Goal: Task Accomplishment & Management: Use online tool/utility

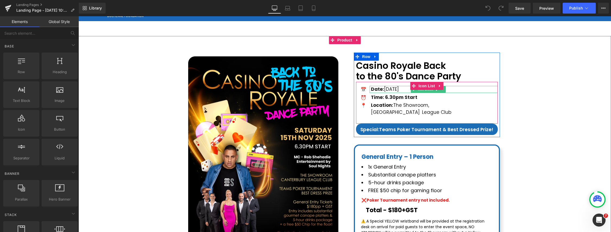
scroll to position [27, 0]
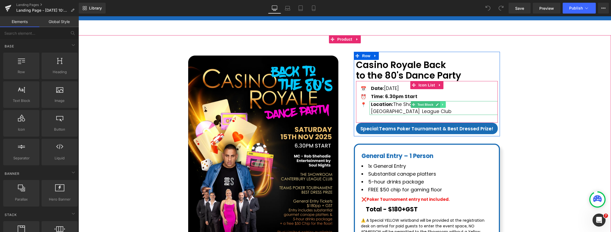
click at [444, 105] on link at bounding box center [443, 105] width 6 height 7
click at [442, 106] on link at bounding box center [440, 105] width 6 height 7
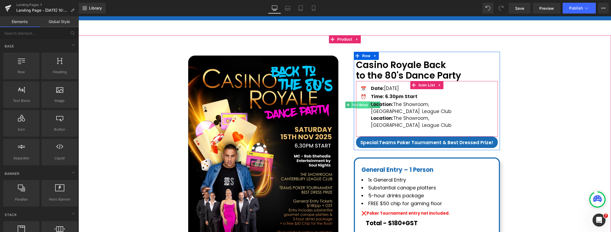
click at [365, 104] on span "Text Block" at bounding box center [360, 105] width 18 height 7
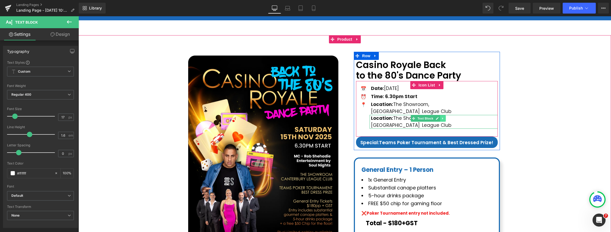
click at [444, 117] on icon at bounding box center [442, 118] width 3 height 3
click at [445, 117] on icon at bounding box center [445, 118] width 3 height 3
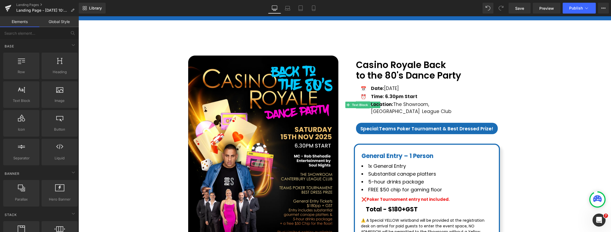
drag, startPoint x: 436, startPoint y: 171, endPoint x: 358, endPoint y: 155, distance: 80.1
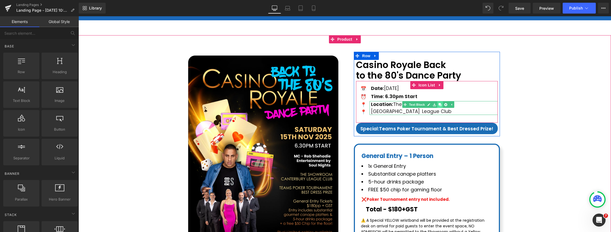
click at [439, 105] on icon at bounding box center [439, 104] width 3 height 3
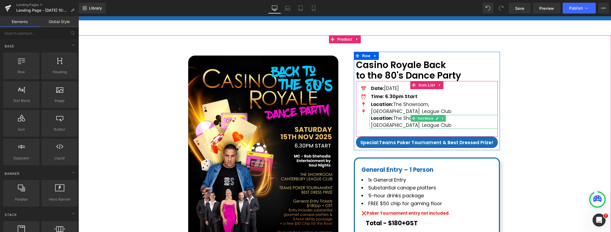
click at [371, 115] on strong "Location:" at bounding box center [382, 118] width 22 height 7
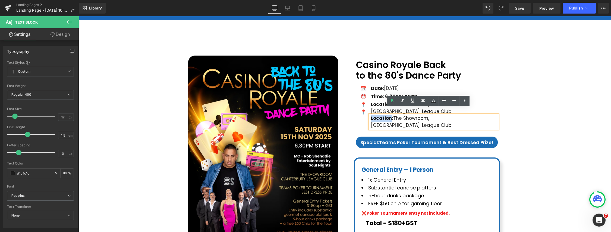
drag, startPoint x: 371, startPoint y: 112, endPoint x: 391, endPoint y: 112, distance: 20.1
click at [391, 115] on strong "Location:" at bounding box center [382, 118] width 22 height 7
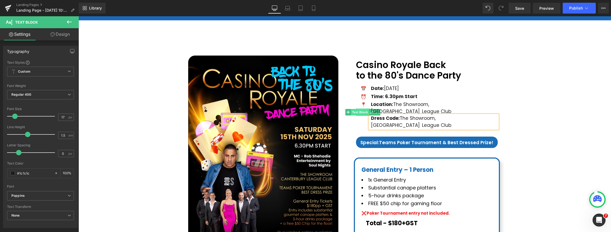
click at [363, 112] on span "Text Block" at bounding box center [360, 112] width 18 height 7
click at [359, 112] on span "Text Block" at bounding box center [360, 112] width 18 height 7
click at [283, 8] on link "Laptop" at bounding box center [287, 8] width 13 height 11
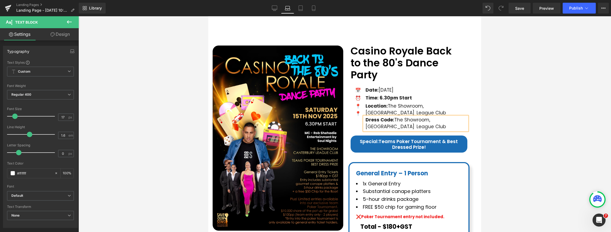
type input "100"
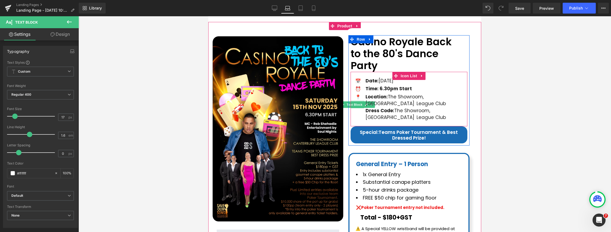
click at [360, 107] on div at bounding box center [357, 107] width 14 height 1
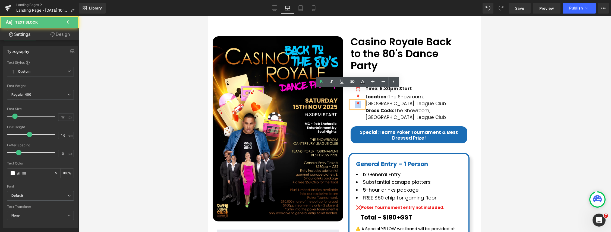
drag, startPoint x: 360, startPoint y: 94, endPoint x: 356, endPoint y: 93, distance: 4.3
click at [356, 101] on p "📍" at bounding box center [358, 104] width 12 height 7
click at [359, 101] on p "📍" at bounding box center [358, 104] width 12 height 7
click at [356, 101] on p "📍" at bounding box center [358, 104] width 12 height 7
paste div
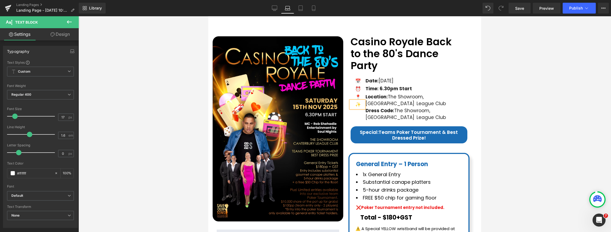
click at [498, 91] on div at bounding box center [344, 124] width 532 height 216
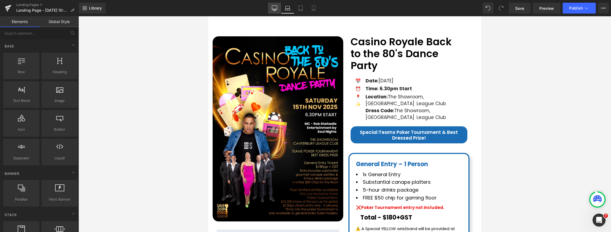
click at [273, 10] on icon at bounding box center [274, 8] width 5 height 4
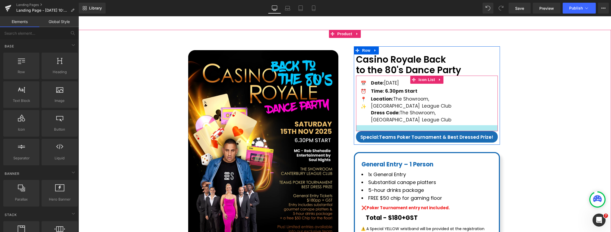
scroll to position [20, 0]
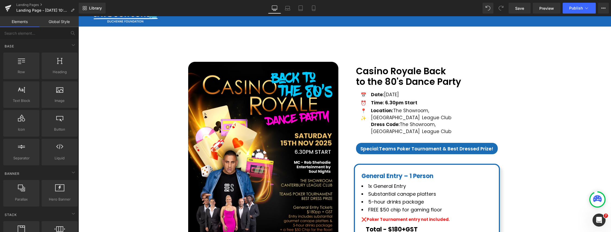
click at [289, 14] on div "Library Desktop Desktop Laptop Tablet Mobile Save Preview Publish Scheduled Vie…" at bounding box center [345, 8] width 532 height 16
click at [289, 11] on icon at bounding box center [287, 7] width 5 height 5
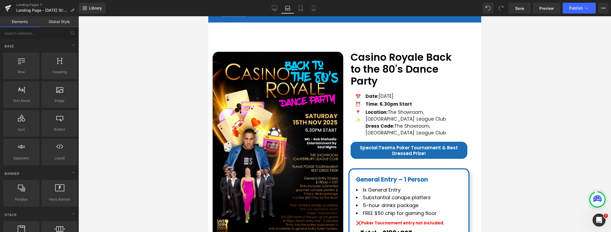
scroll to position [42, 0]
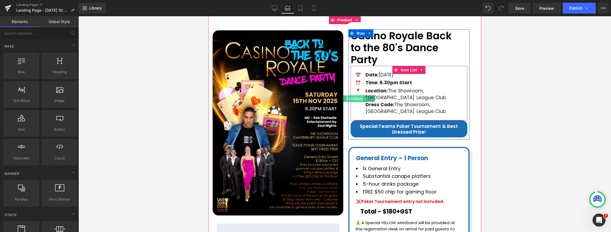
click at [360, 96] on span "Text Block" at bounding box center [354, 99] width 18 height 7
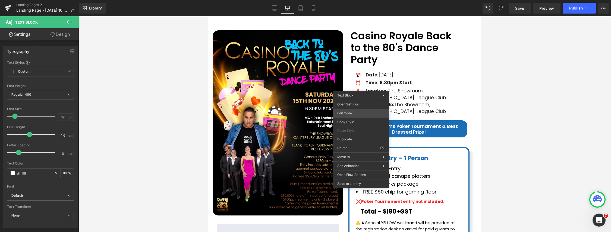
click at [350, 0] on div "Text Block You are previewing how the will restyle your page. You can not edit …" at bounding box center [305, 0] width 611 height 0
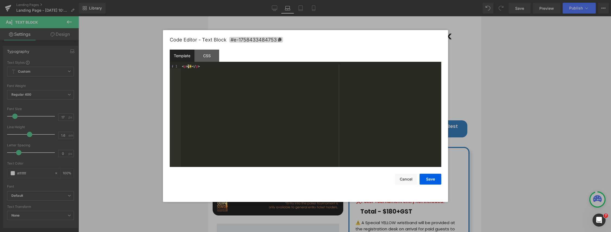
drag, startPoint x: 191, startPoint y: 67, endPoint x: 188, endPoint y: 67, distance: 3.0
click at [188, 67] on div "< p > ✨ </ p >" at bounding box center [311, 120] width 260 height 110
drag, startPoint x: 198, startPoint y: 77, endPoint x: 194, endPoint y: 73, distance: 5.6
click at [198, 77] on div "< p > ✨ </ p >" at bounding box center [311, 120] width 260 height 110
drag, startPoint x: 190, startPoint y: 67, endPoint x: 190, endPoint y: 72, distance: 5.2
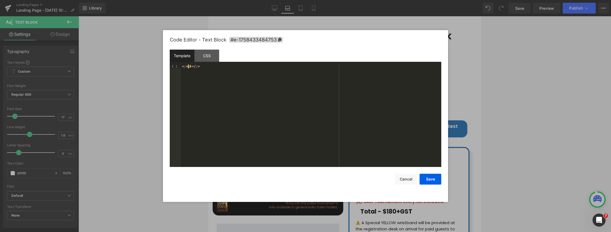
click at [188, 67] on div "< p > ✨ </ p >" at bounding box center [311, 120] width 260 height 110
click at [200, 83] on div "< p > 🌟 </ p >" at bounding box center [311, 120] width 260 height 110
click at [435, 179] on button "Save" at bounding box center [430, 179] width 22 height 11
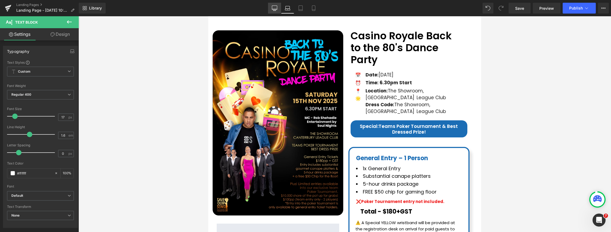
click at [278, 10] on link "Desktop" at bounding box center [274, 8] width 13 height 11
type input "100"
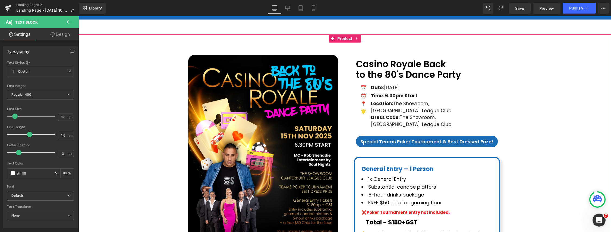
scroll to position [0, 0]
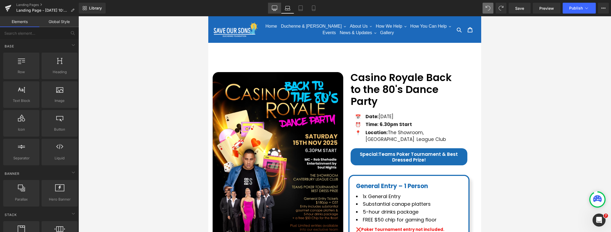
click at [276, 8] on icon at bounding box center [274, 7] width 5 height 5
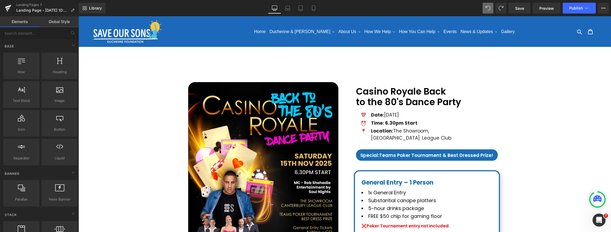
scroll to position [46, 0]
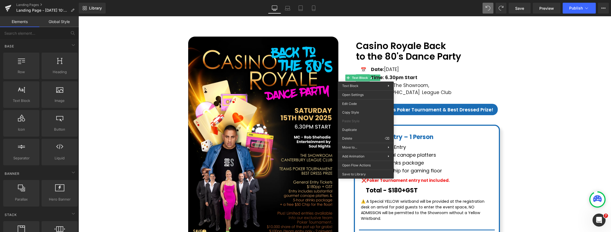
drag, startPoint x: 439, startPoint y: 145, endPoint x: 361, endPoint y: 128, distance: 80.1
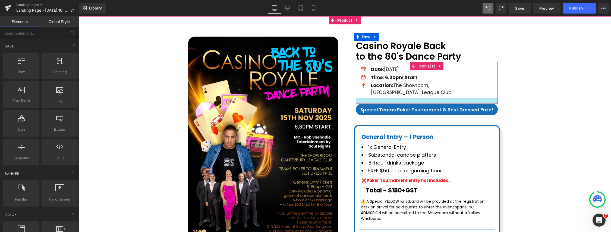
click at [370, 98] on div at bounding box center [427, 101] width 142 height 6
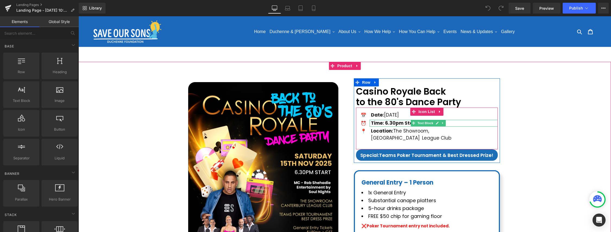
click at [407, 125] on b "Time: 6.30pm Start" at bounding box center [394, 123] width 46 height 7
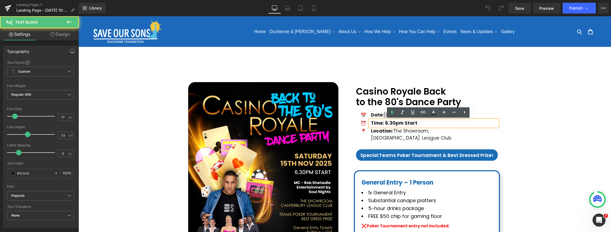
click at [418, 124] on div "Time: 6.30pm Start" at bounding box center [433, 123] width 128 height 7
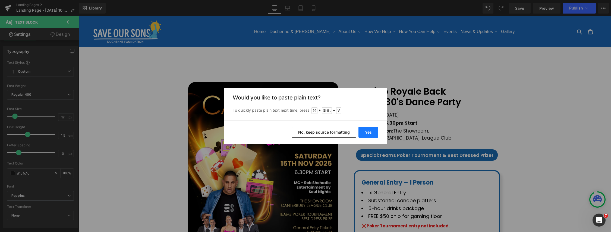
click at [372, 132] on button "Yes" at bounding box center [368, 132] width 20 height 11
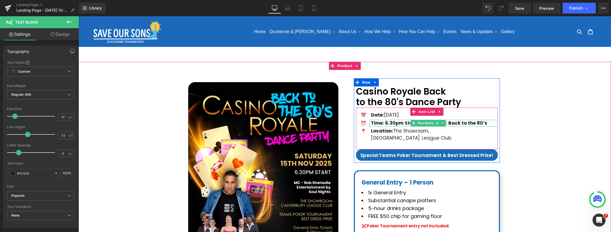
click at [401, 122] on b "Time: 6.30pm Start Dress Code: Back to the 80’s" at bounding box center [429, 123] width 116 height 7
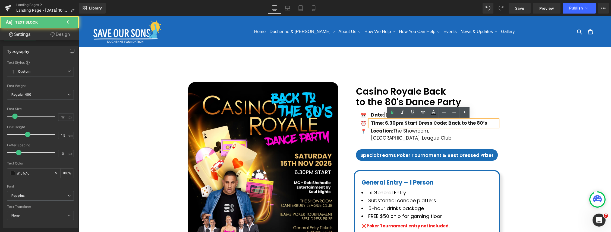
click at [417, 124] on b "Time: 6.30pm Start Dress Code: Back to the 80’s" at bounding box center [429, 123] width 116 height 7
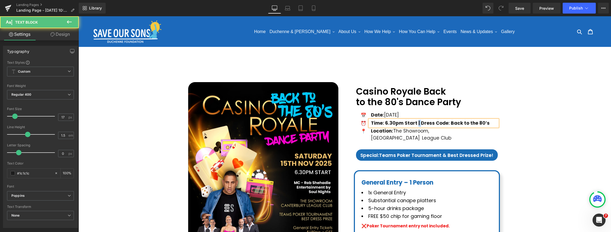
click at [418, 123] on b "Time: 6.30pm Start | Dress Code: Back to the 80’s" at bounding box center [430, 123] width 119 height 7
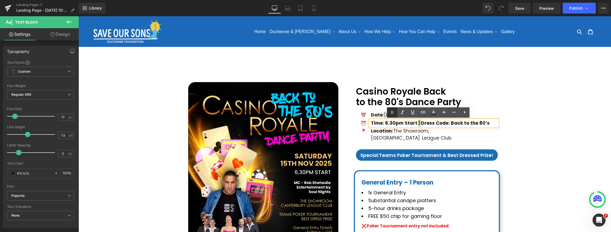
click at [391, 115] on icon at bounding box center [392, 112] width 7 height 7
click at [416, 124] on strong "Time: 6.30pm Start" at bounding box center [394, 123] width 46 height 7
click at [417, 124] on div "Time: 6.30pm Start | Dress Code: Back to the 80’s" at bounding box center [433, 123] width 128 height 7
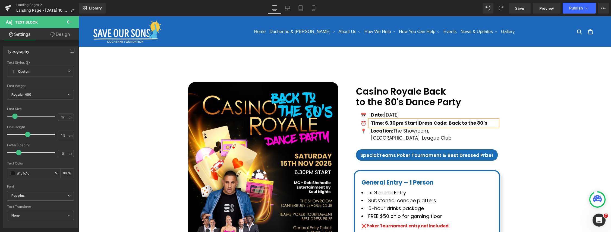
click at [495, 125] on div "📅 Text Block Date: Saturday 15th Nov 2025 Text Block ⏰ Text Block Time: 6.30pm …" at bounding box center [427, 128] width 142 height 32
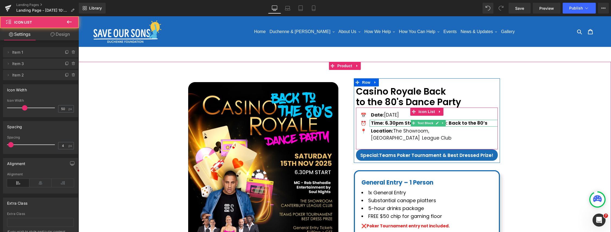
click at [448, 124] on strong "Dress Code: Back to the 80’s" at bounding box center [453, 123] width 69 height 7
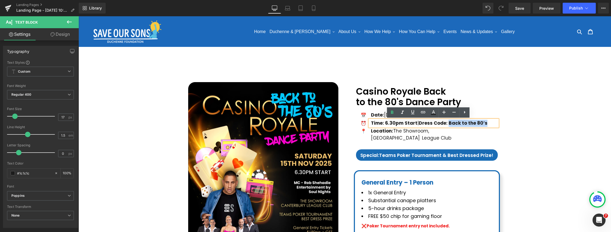
drag, startPoint x: 450, startPoint y: 124, endPoint x: 487, endPoint y: 123, distance: 37.5
click at [487, 123] on div "Time: 6.30pm Start | Dress Code: Back to the 80’s" at bounding box center [433, 123] width 128 height 7
click at [392, 112] on icon at bounding box center [392, 112] width 7 height 7
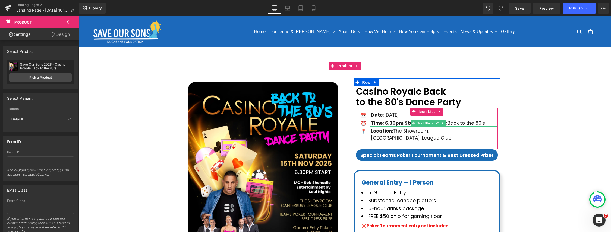
click at [404, 123] on strong "Time: 6.30pm Start" at bounding box center [394, 123] width 46 height 7
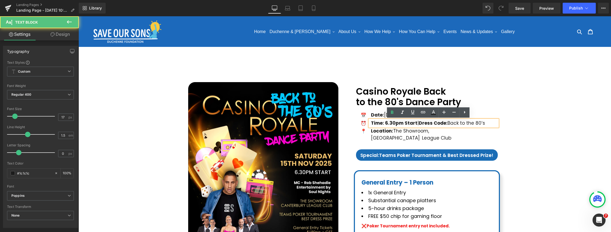
click at [421, 123] on strong "Dress Code:" at bounding box center [433, 123] width 29 height 7
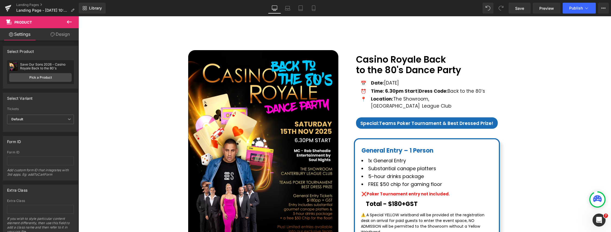
scroll to position [34, 0]
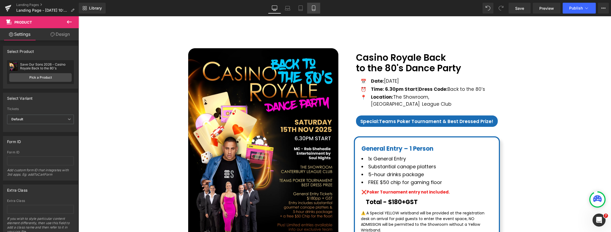
click at [314, 10] on icon at bounding box center [313, 10] width 3 height 0
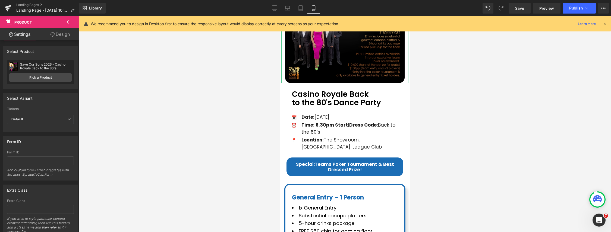
scroll to position [158, 0]
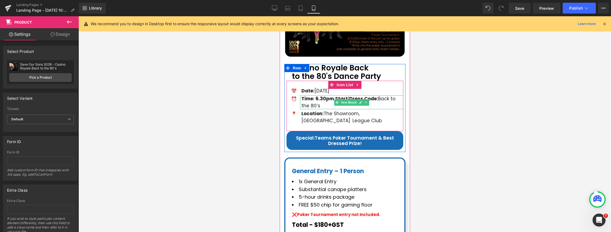
click at [351, 97] on div "Time: 6.30pm Start | Dress Code: Back to the 80’s" at bounding box center [351, 103] width 103 height 14
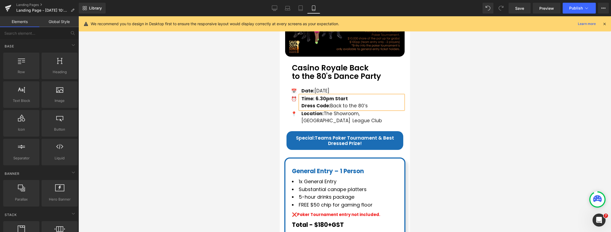
click at [467, 115] on div at bounding box center [344, 124] width 532 height 216
click at [274, 10] on icon at bounding box center [274, 8] width 5 height 4
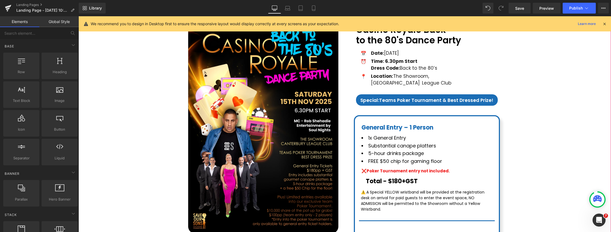
scroll to position [42, 0]
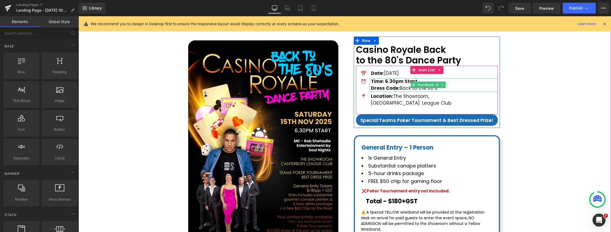
click at [371, 88] on strong "Dress Code:" at bounding box center [385, 88] width 29 height 7
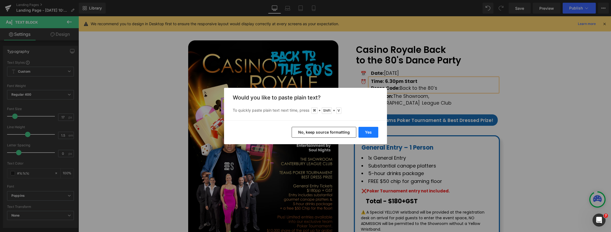
click at [369, 133] on button "Yes" at bounding box center [368, 132] width 20 height 11
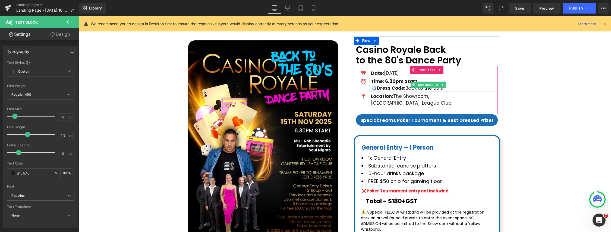
click at [377, 88] on strong "Dress Code:" at bounding box center [391, 88] width 29 height 7
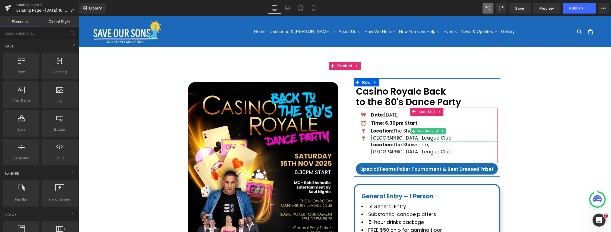
click at [385, 131] on strong "Location:" at bounding box center [382, 131] width 22 height 7
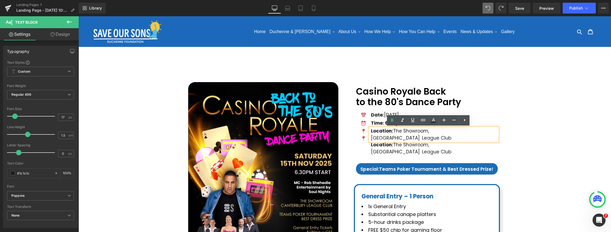
click at [371, 131] on strong "Location:" at bounding box center [382, 131] width 22 height 7
drag, startPoint x: 371, startPoint y: 131, endPoint x: 486, endPoint y: 129, distance: 115.1
click at [486, 129] on div "Location: The Showroom, Canterbury League Club" at bounding box center [433, 135] width 128 height 14
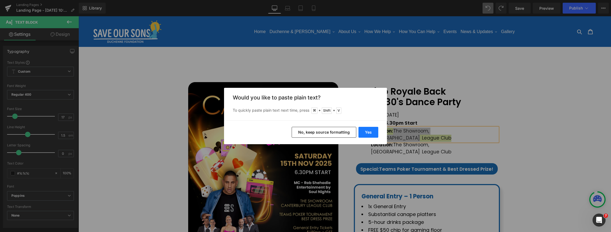
click at [367, 132] on button "Yes" at bounding box center [368, 132] width 20 height 11
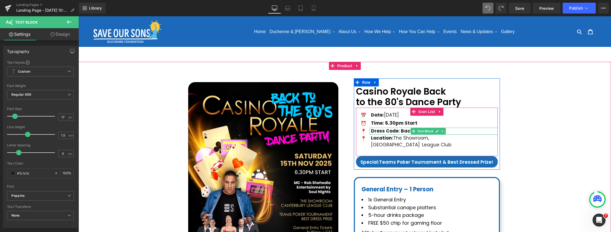
click at [392, 131] on b "Dress Code: Back to the 80’s" at bounding box center [405, 131] width 69 height 7
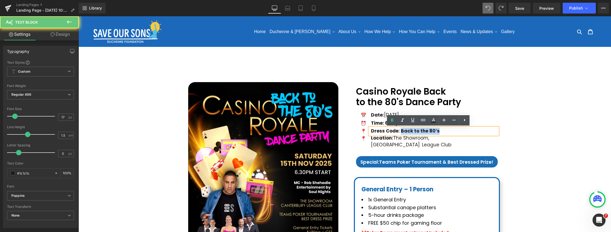
drag, startPoint x: 400, startPoint y: 132, endPoint x: 455, endPoint y: 130, distance: 54.9
click at [455, 130] on div "Dress Code: Back to the 80’s" at bounding box center [433, 131] width 128 height 7
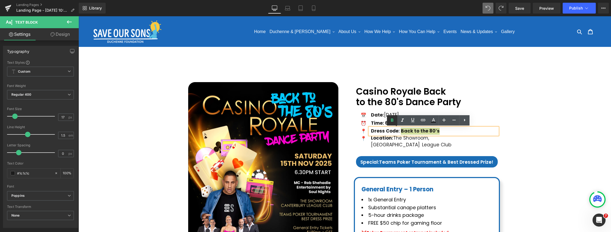
click at [391, 119] on icon at bounding box center [392, 120] width 2 height 3
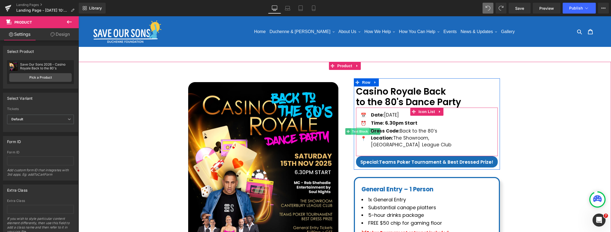
click at [364, 131] on span "Text Block" at bounding box center [360, 131] width 18 height 7
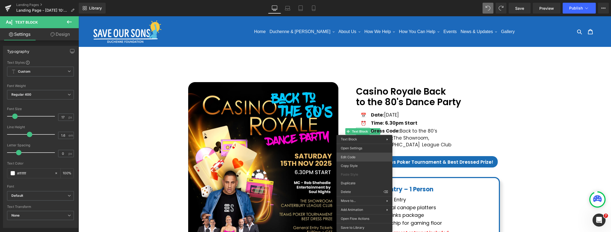
click at [355, 0] on div "Text Block You are previewing how the will restyle your page. You can not edit …" at bounding box center [305, 0] width 611 height 0
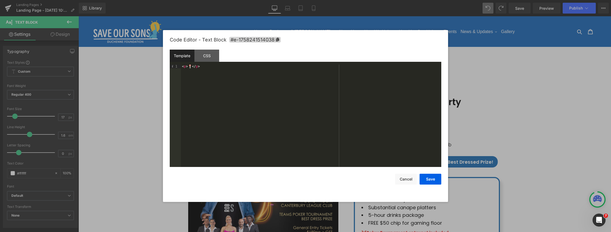
click at [189, 67] on div "< p > 📍 </ p >" at bounding box center [311, 120] width 260 height 110
click at [188, 66] on div "< p > 📍 </ p >" at bounding box center [311, 120] width 260 height 110
drag, startPoint x: 190, startPoint y: 67, endPoint x: 191, endPoint y: 70, distance: 3.6
click at [190, 67] on div "< p > 📍 </ p >" at bounding box center [311, 120] width 260 height 110
drag, startPoint x: 190, startPoint y: 66, endPoint x: 189, endPoint y: 72, distance: 5.7
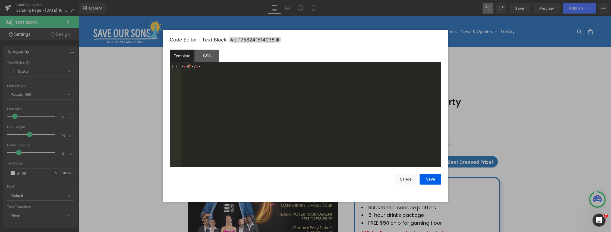
click at [188, 67] on div "< p > 📍 </ p >" at bounding box center [311, 120] width 260 height 110
click at [427, 182] on button "Save" at bounding box center [430, 179] width 22 height 11
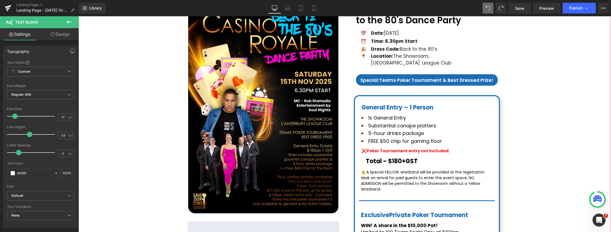
scroll to position [74, 0]
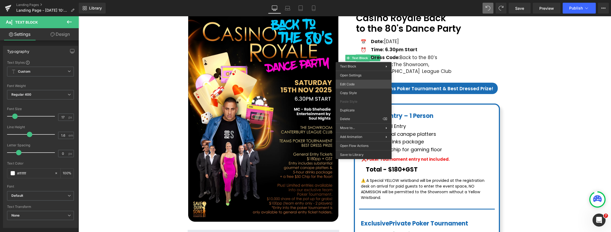
click at [352, 0] on div "Text Block You are previewing how the will restyle your page. You can not edit …" at bounding box center [305, 0] width 611 height 0
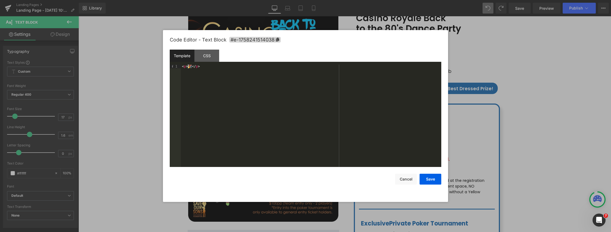
drag, startPoint x: 191, startPoint y: 66, endPoint x: 189, endPoint y: 72, distance: 6.3
click at [189, 67] on div "< p > 🎉 </ p >" at bounding box center [311, 120] width 260 height 110
click at [429, 182] on button "Save" at bounding box center [430, 179] width 22 height 11
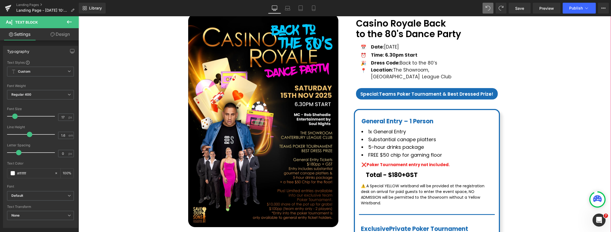
scroll to position [51, 0]
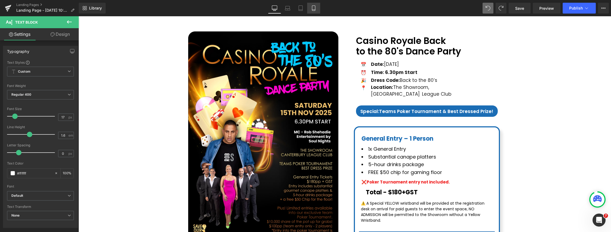
click at [308, 9] on link "Mobile" at bounding box center [313, 8] width 13 height 11
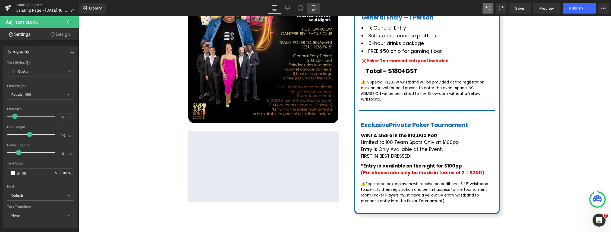
type input "100"
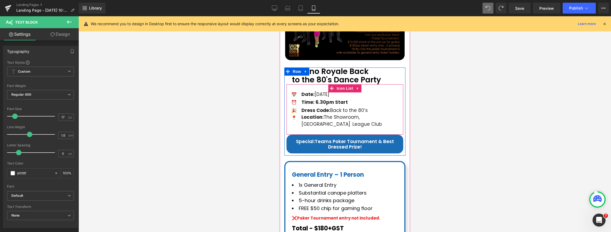
scroll to position [137, 0]
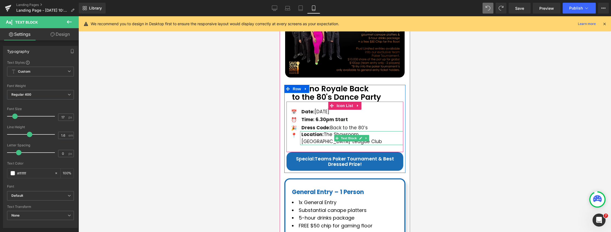
click at [304, 142] on div "Location: The Showroom, Canterbury League Club" at bounding box center [351, 138] width 103 height 14
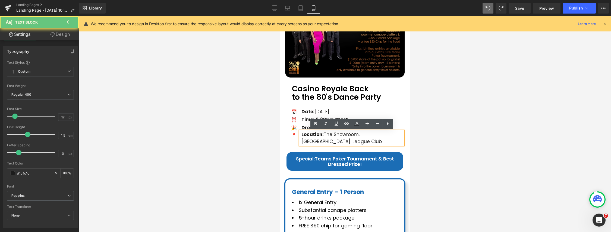
click at [302, 142] on div "Location: The Showroom, Canterbury League Club" at bounding box center [351, 138] width 103 height 14
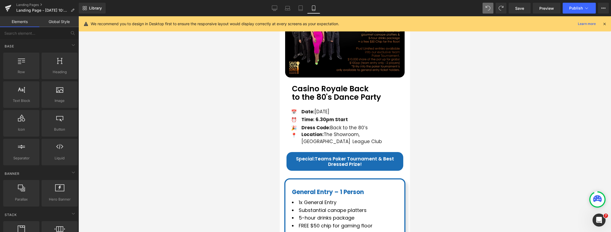
click at [458, 136] on div at bounding box center [344, 124] width 532 height 216
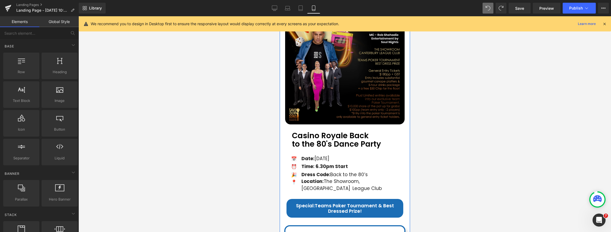
scroll to position [119, 0]
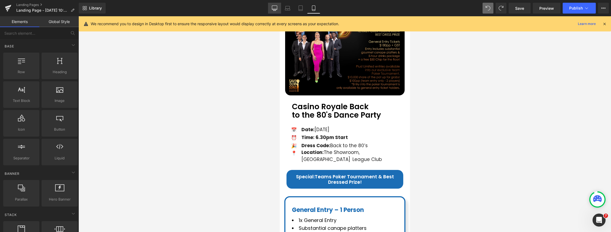
click at [273, 9] on icon at bounding box center [274, 7] width 5 height 5
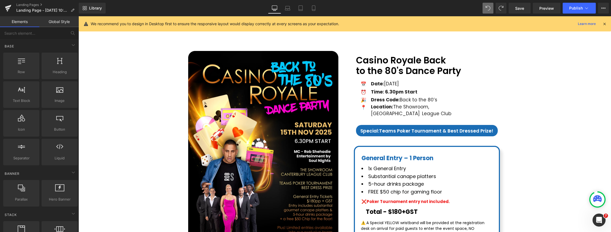
scroll to position [0, 0]
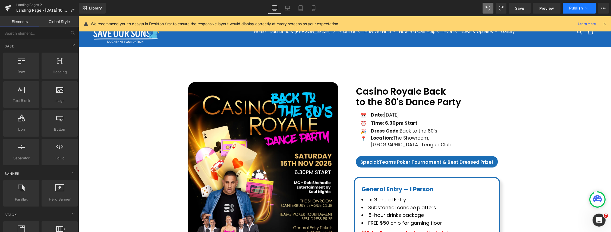
click at [583, 8] on button "Publish" at bounding box center [578, 8] width 33 height 11
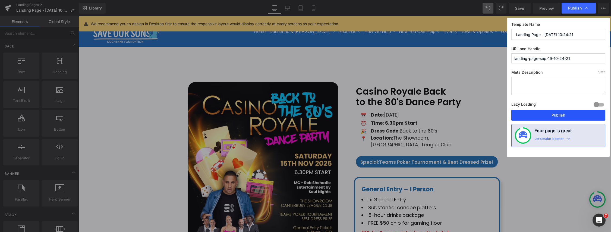
click at [561, 114] on button "Publish" at bounding box center [558, 115] width 94 height 11
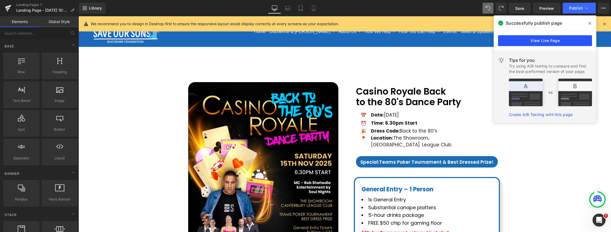
click at [537, 39] on link "View Live Page" at bounding box center [545, 40] width 94 height 11
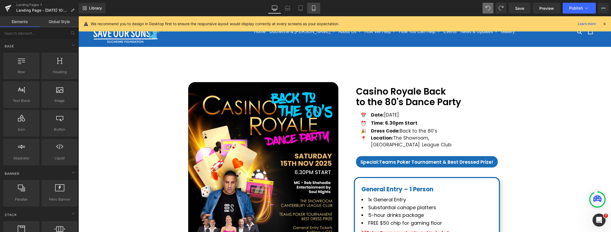
click at [314, 9] on icon at bounding box center [313, 7] width 5 height 5
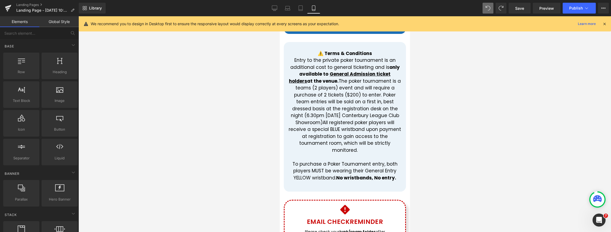
scroll to position [608, 0]
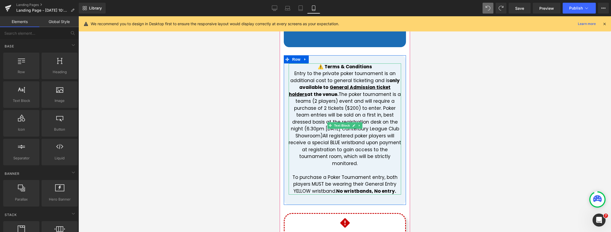
click at [321, 88] on u "General Admission ticket holders" at bounding box center [340, 91] width 102 height 14
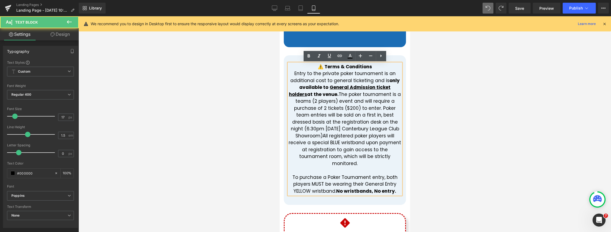
click at [320, 87] on u "General Admission ticket holders" at bounding box center [340, 91] width 102 height 14
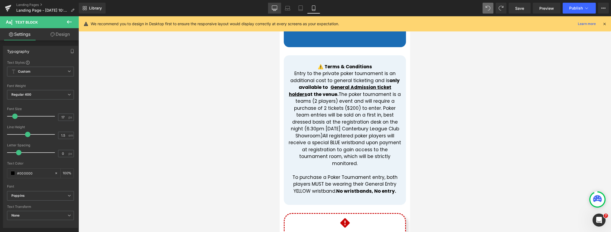
click at [275, 9] on icon at bounding box center [274, 9] width 5 height 0
type input "100"
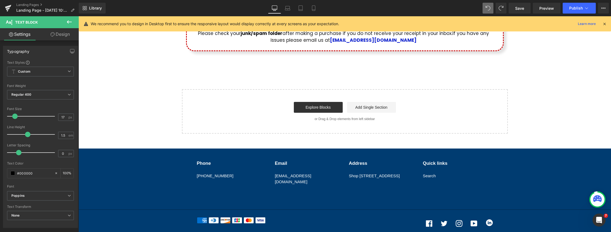
scroll to position [459, 0]
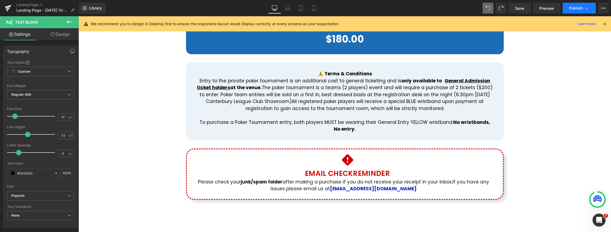
click at [578, 7] on span "Publish" at bounding box center [576, 8] width 14 height 4
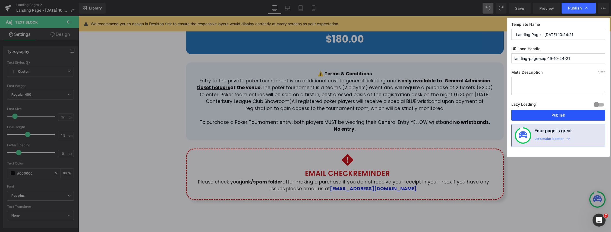
click at [553, 113] on button "Publish" at bounding box center [558, 115] width 94 height 11
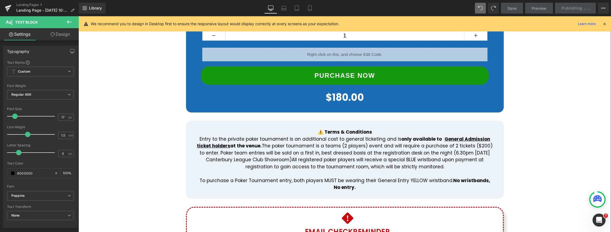
scroll to position [390, 0]
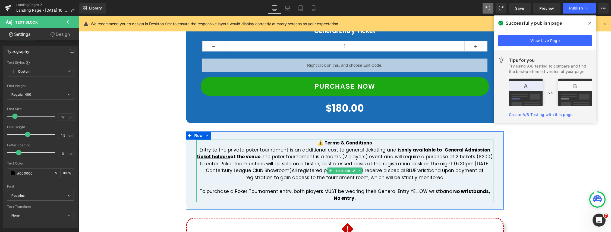
click at [443, 147] on u "General Admission ticket holders" at bounding box center [343, 154] width 293 height 14
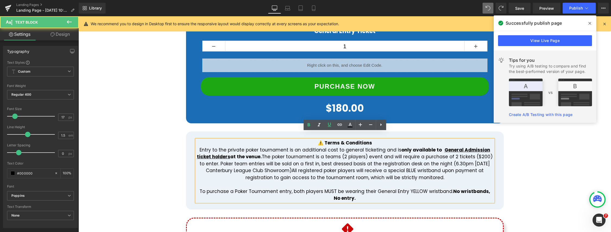
click at [442, 147] on u "General Admission ticket holders" at bounding box center [343, 154] width 293 height 14
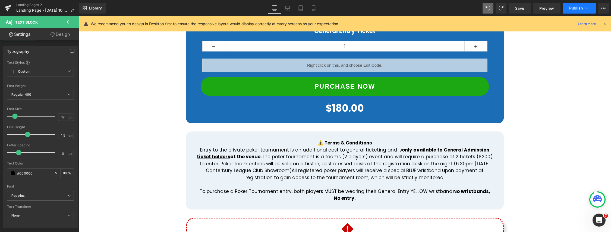
click at [590, 6] on button "Publish" at bounding box center [578, 8] width 33 height 11
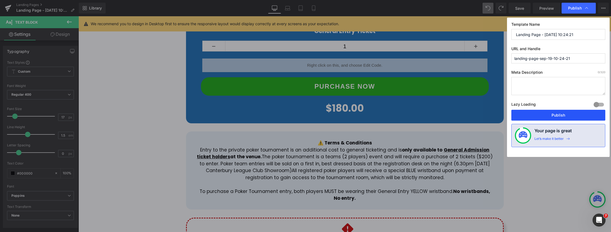
click at [536, 116] on button "Publish" at bounding box center [558, 115] width 94 height 11
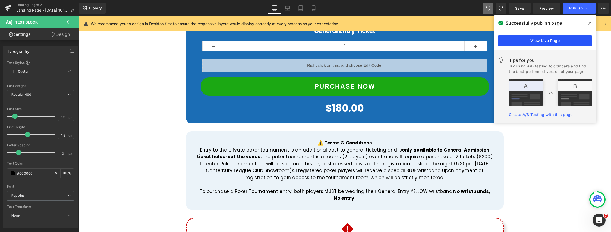
click at [551, 42] on link "View Live Page" at bounding box center [545, 40] width 94 height 11
